Goal: Task Accomplishment & Management: Use online tool/utility

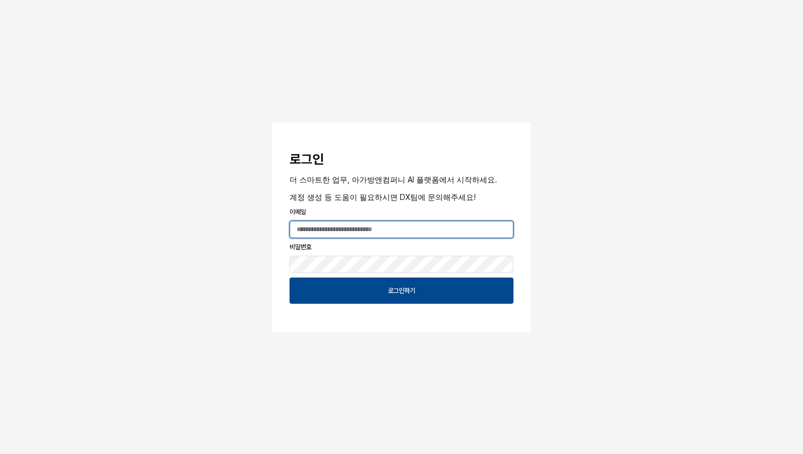
click at [421, 233] on input "App Frame" at bounding box center [401, 229] width 223 height 16
click at [0, 454] on com-1password-button at bounding box center [0, 454] width 0 height 0
type input "**********"
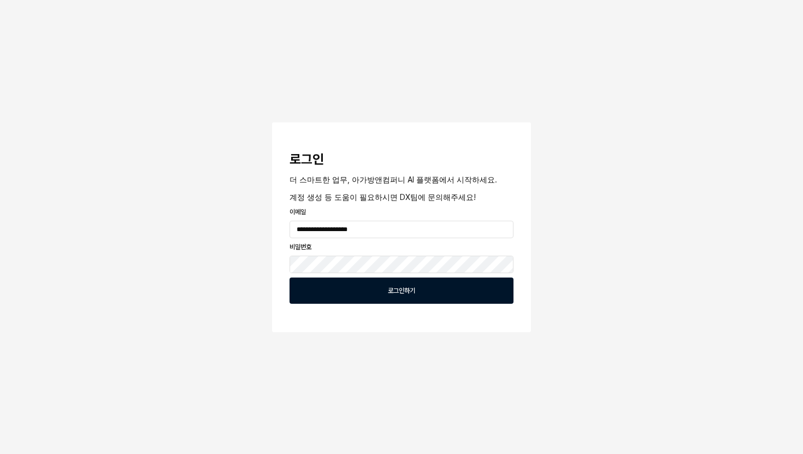
click at [430, 297] on div "로그인하기" at bounding box center [402, 290] width 214 height 25
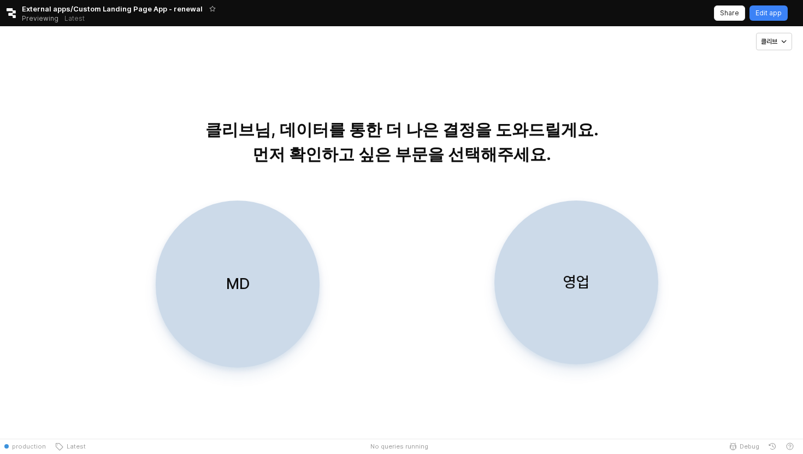
click at [7, 21] on div "Retool logo External apps/Custom Landing Page App - renewal Previewing Latest S…" at bounding box center [401, 13] width 803 height 26
click at [6, 5] on div "Retool logo External apps/Custom Landing Page App - renewal Previewing Latest S…" at bounding box center [401, 13] width 803 height 26
click at [10, 10] on icon "Retool logo" at bounding box center [11, 13] width 9 height 10
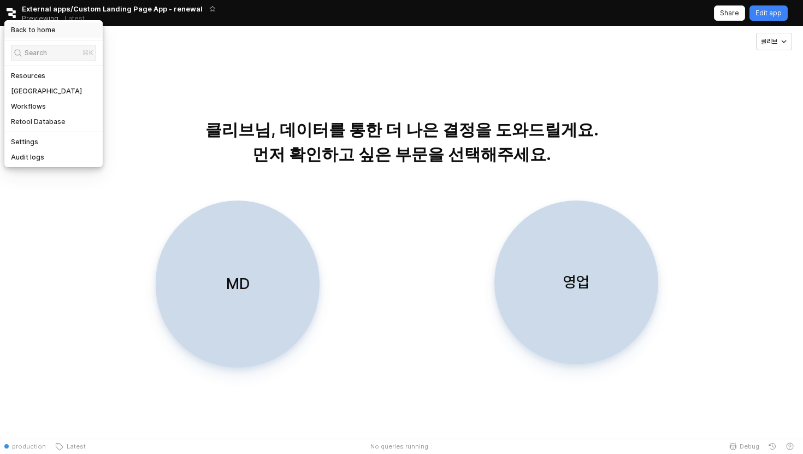
click at [27, 28] on h5 "Back to home" at bounding box center [33, 30] width 44 height 9
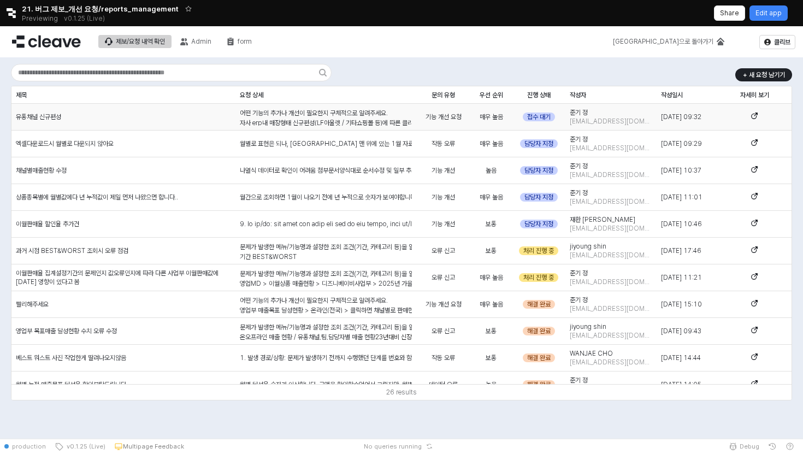
click at [118, 128] on div "유통채널 신규편성" at bounding box center [123, 117] width 224 height 27
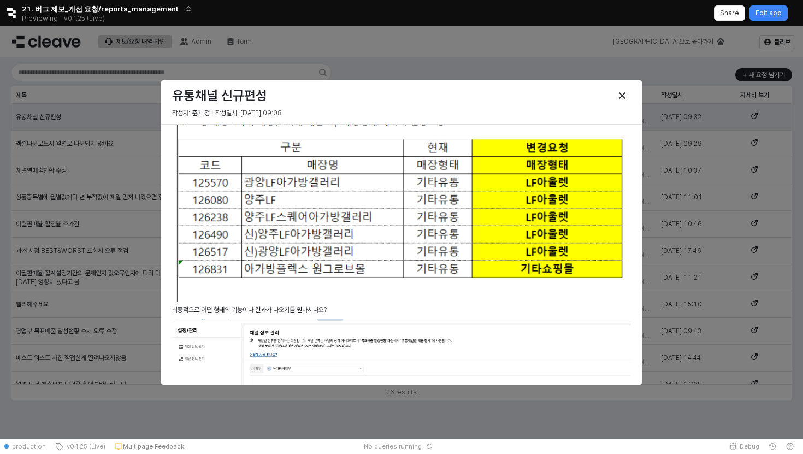
scroll to position [298, 0]
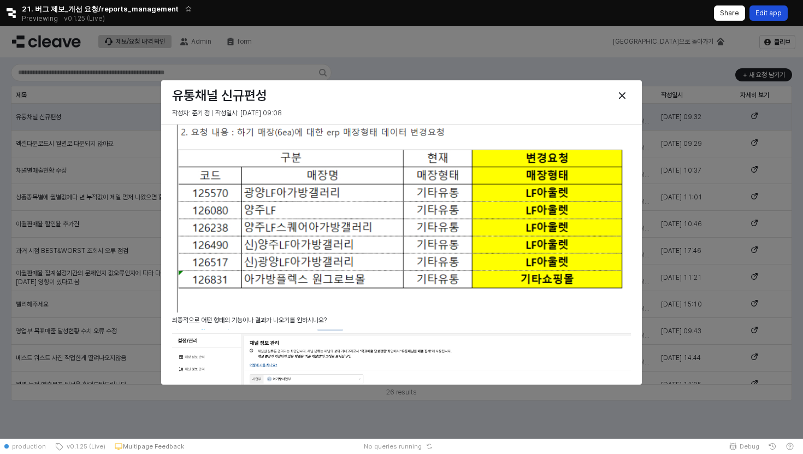
click at [770, 13] on p "Edit app" at bounding box center [769, 13] width 26 height 9
